Goal: Use online tool/utility: Utilize a website feature to perform a specific function

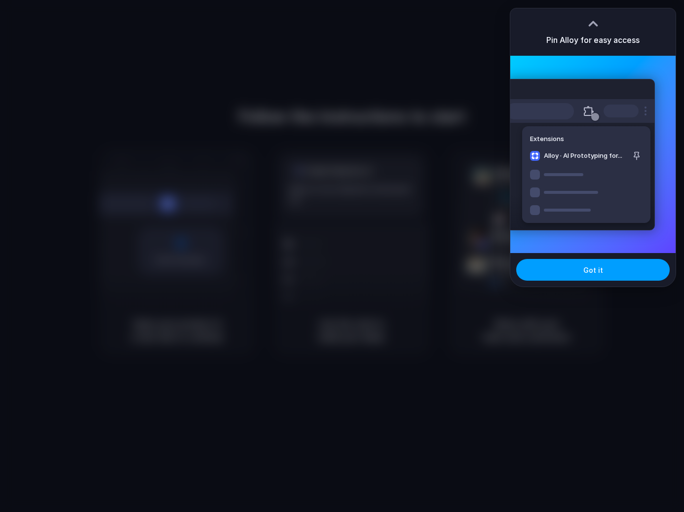
click at [577, 268] on button "Got it" at bounding box center [592, 270] width 153 height 22
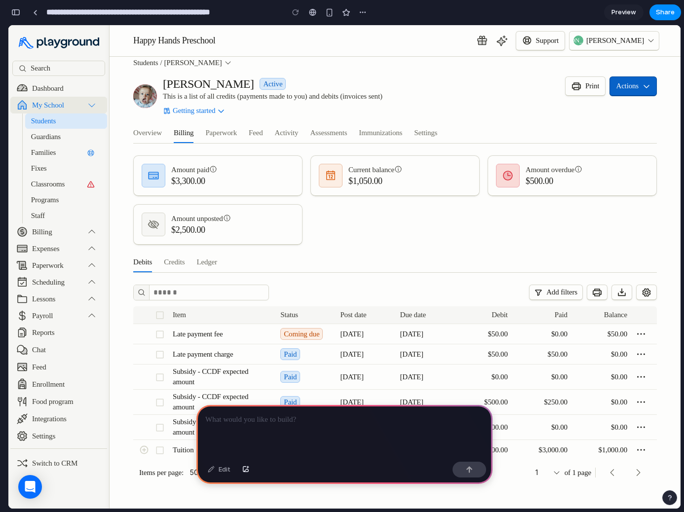
click at [609, 92] on button "Actions" at bounding box center [632, 86] width 47 height 20
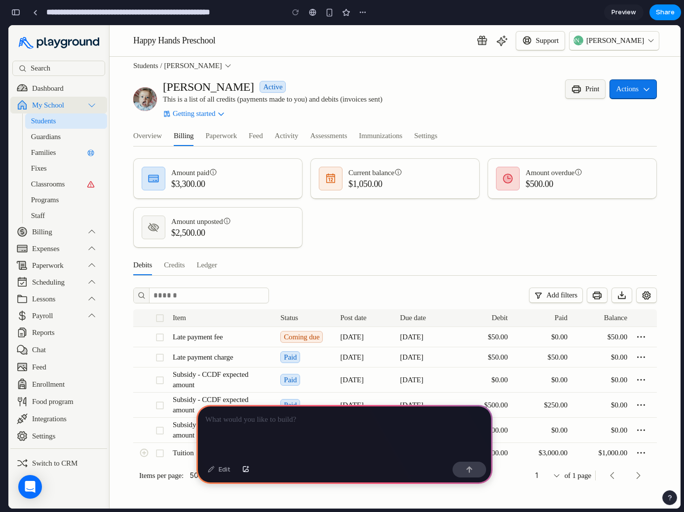
drag, startPoint x: 616, startPoint y: 92, endPoint x: 579, endPoint y: 95, distance: 37.6
click at [616, 92] on p "Actions" at bounding box center [627, 89] width 23 height 10
click at [605, 45] on p "Josh Andrews" at bounding box center [615, 41] width 58 height 10
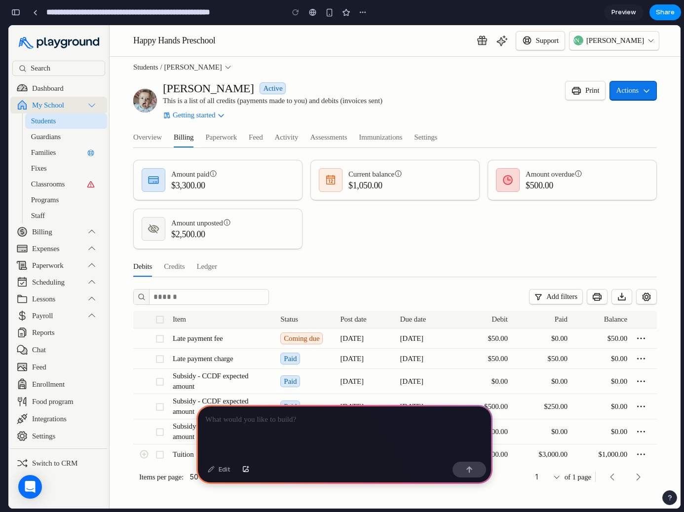
click at [284, 414] on p at bounding box center [344, 420] width 278 height 12
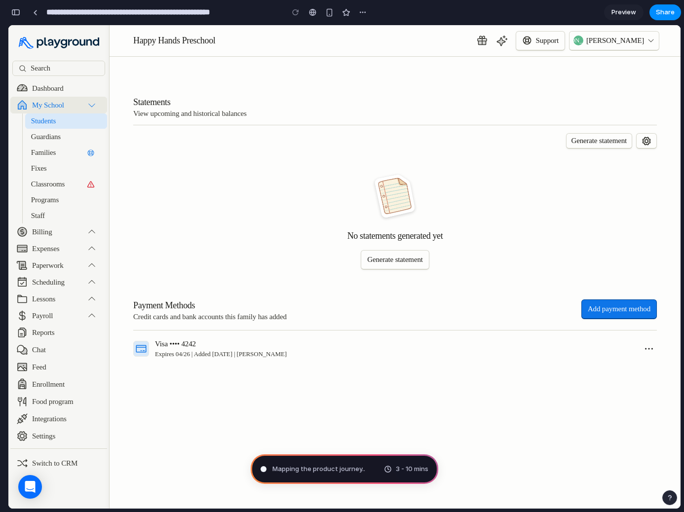
scroll to position [0, 0]
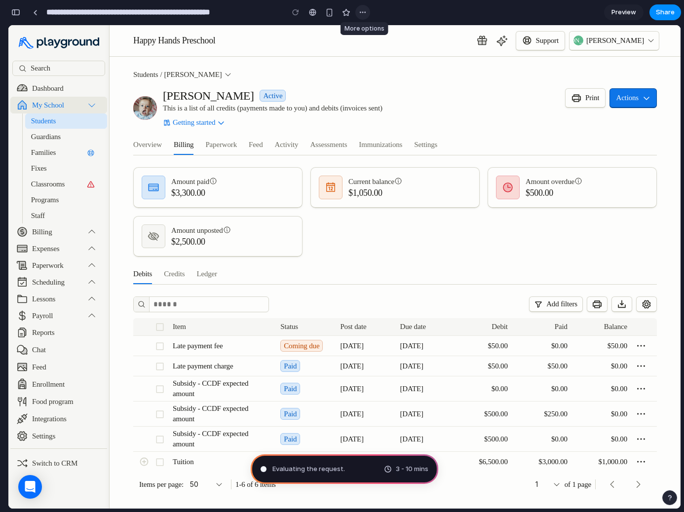
click at [359, 16] on button "button" at bounding box center [362, 12] width 15 height 15
click at [364, 11] on div "Duplicate Delete" at bounding box center [342, 256] width 684 height 512
click at [14, 13] on div "button" at bounding box center [15, 12] width 9 height 7
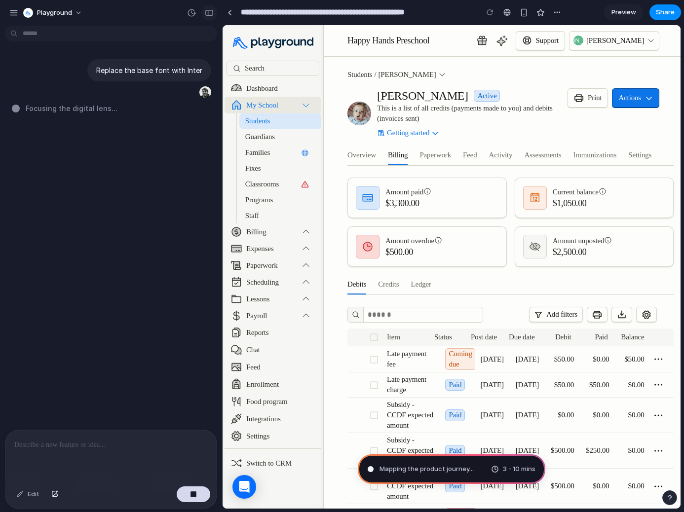
click at [208, 16] on button "button" at bounding box center [209, 13] width 16 height 16
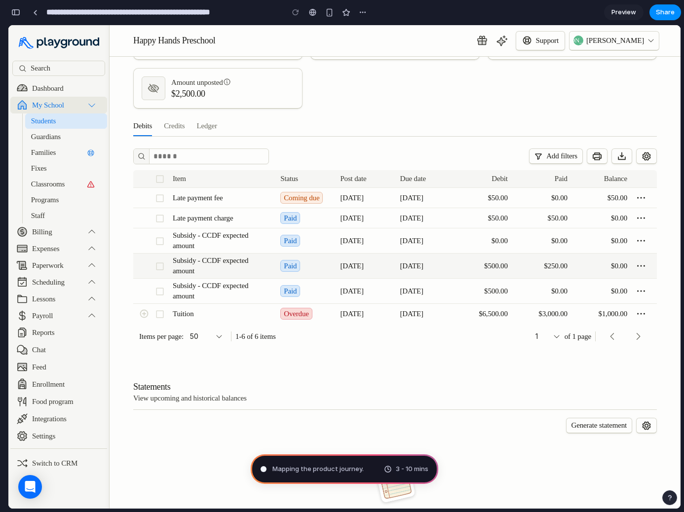
scroll to position [83, 0]
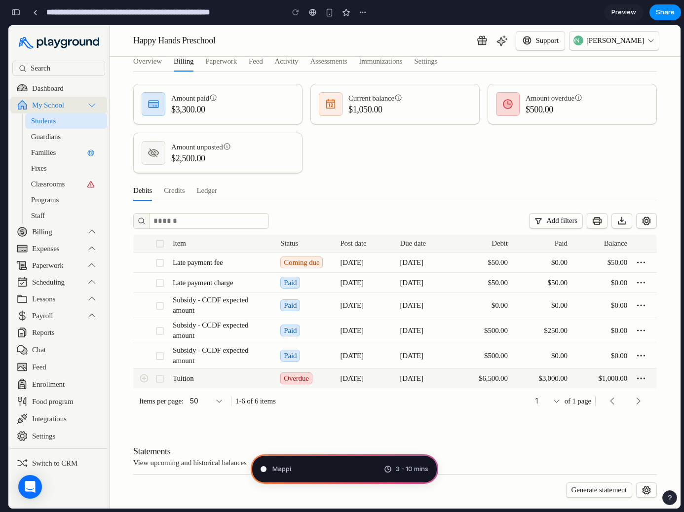
click at [143, 377] on icon at bounding box center [144, 378] width 10 height 10
click at [144, 380] on icon at bounding box center [144, 378] width 10 height 10
click at [374, 183] on div "Debits Credits Ledger" at bounding box center [394, 192] width 523 height 20
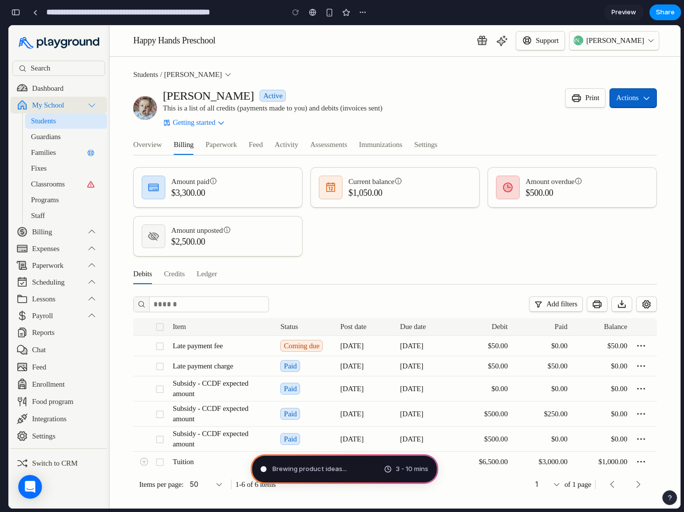
click at [610, 92] on button "Actions" at bounding box center [632, 98] width 47 height 20
type input "**********"
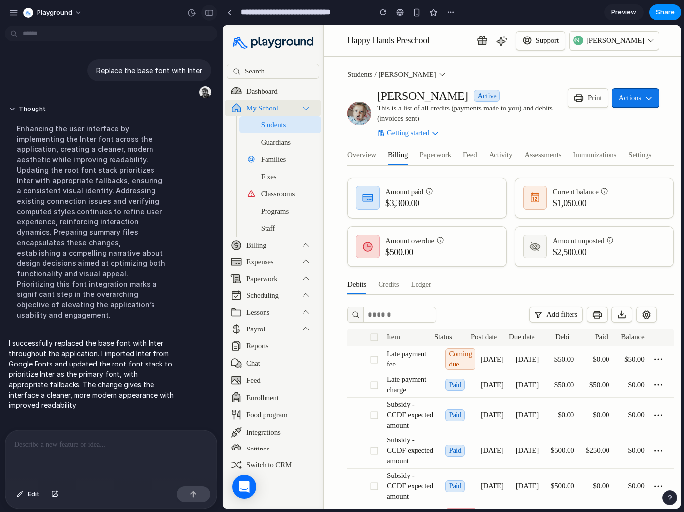
click at [209, 13] on div "button" at bounding box center [209, 12] width 9 height 7
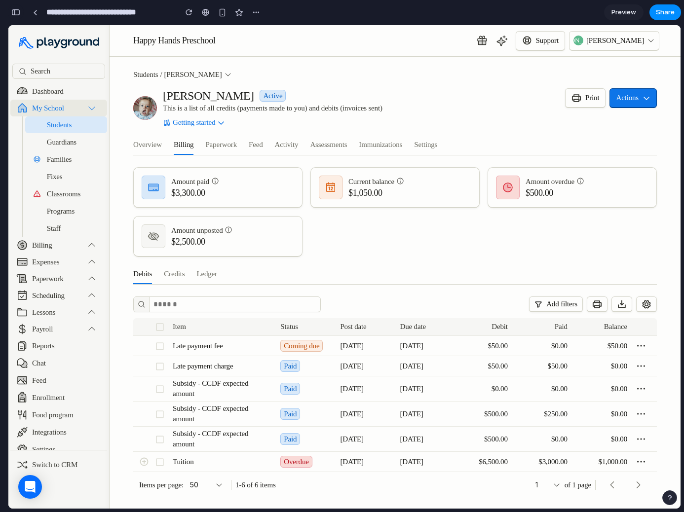
click at [13, 12] on div "button" at bounding box center [15, 12] width 9 height 7
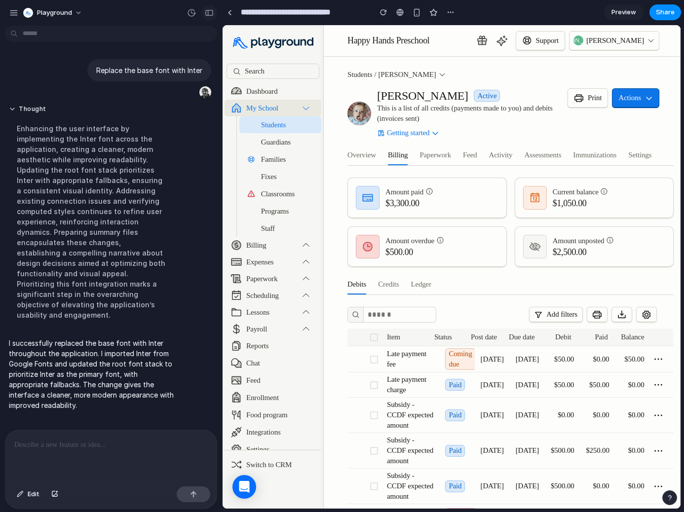
click at [207, 14] on div "button" at bounding box center [209, 12] width 9 height 7
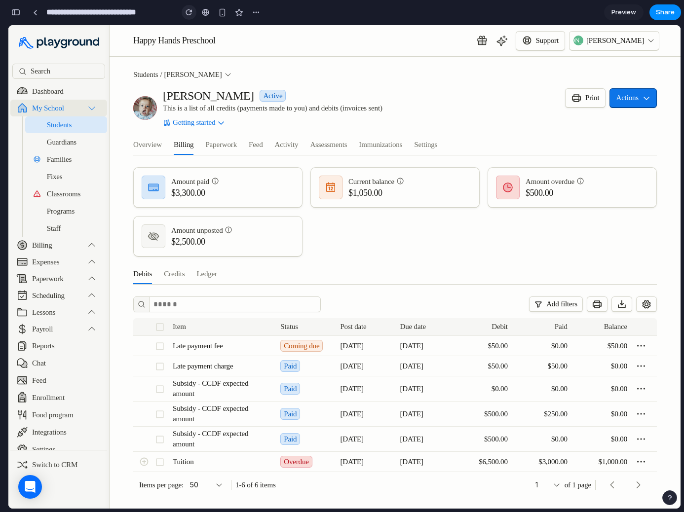
click at [191, 15] on div "button" at bounding box center [189, 12] width 7 height 7
